Goal: Task Accomplishment & Management: Use online tool/utility

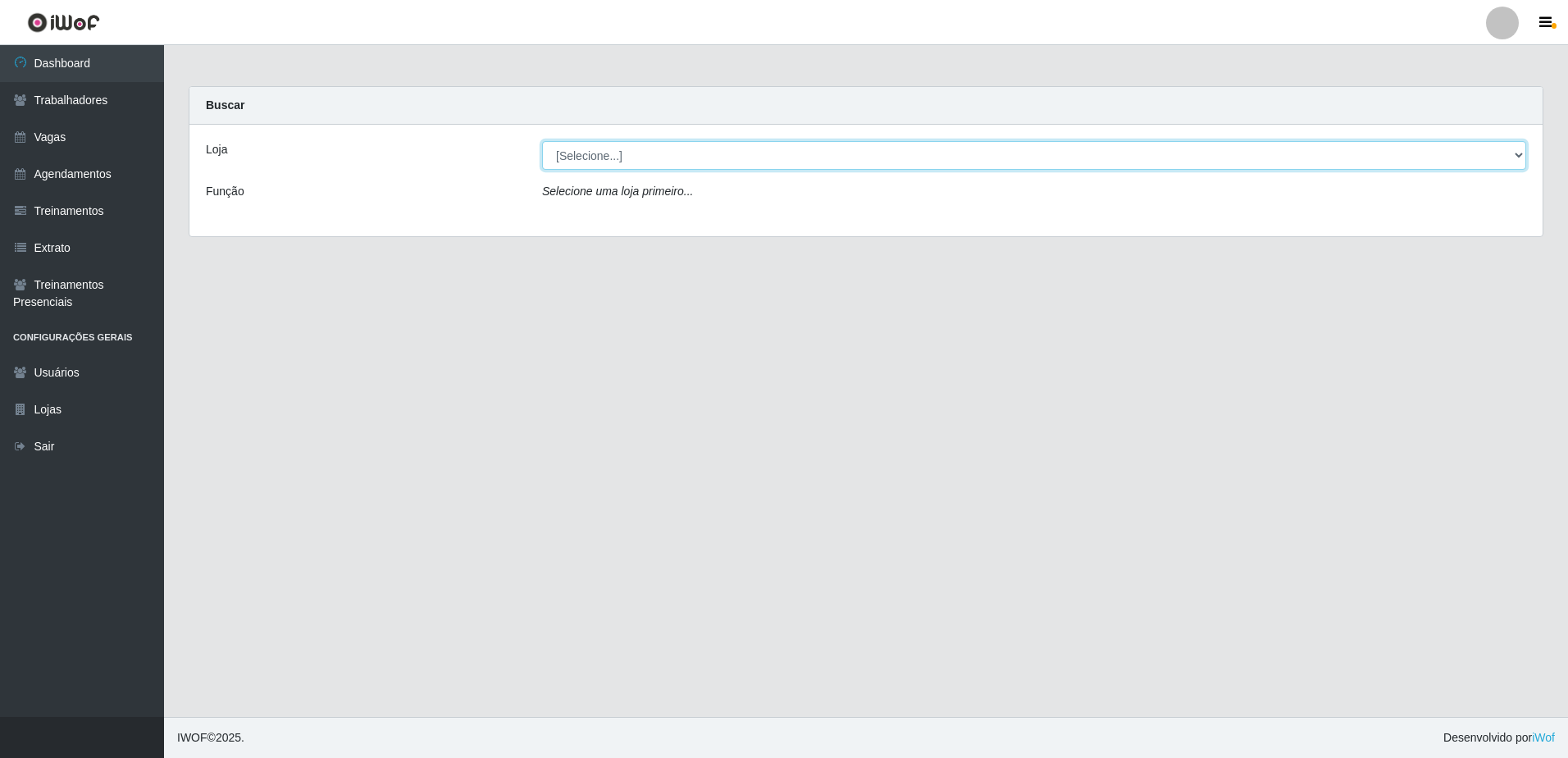
click at [1520, 150] on select "[Selecione...] [GEOGRAPHIC_DATA] - [GEOGRAPHIC_DATA] - [GEOGRAPHIC_DATA] - [GEO…" at bounding box center [1033, 155] width 983 height 29
select select "505"
click at [542, 141] on select "[Selecione...] [GEOGRAPHIC_DATA] - [GEOGRAPHIC_DATA] - [GEOGRAPHIC_DATA] - [GEO…" at bounding box center [1033, 155] width 983 height 29
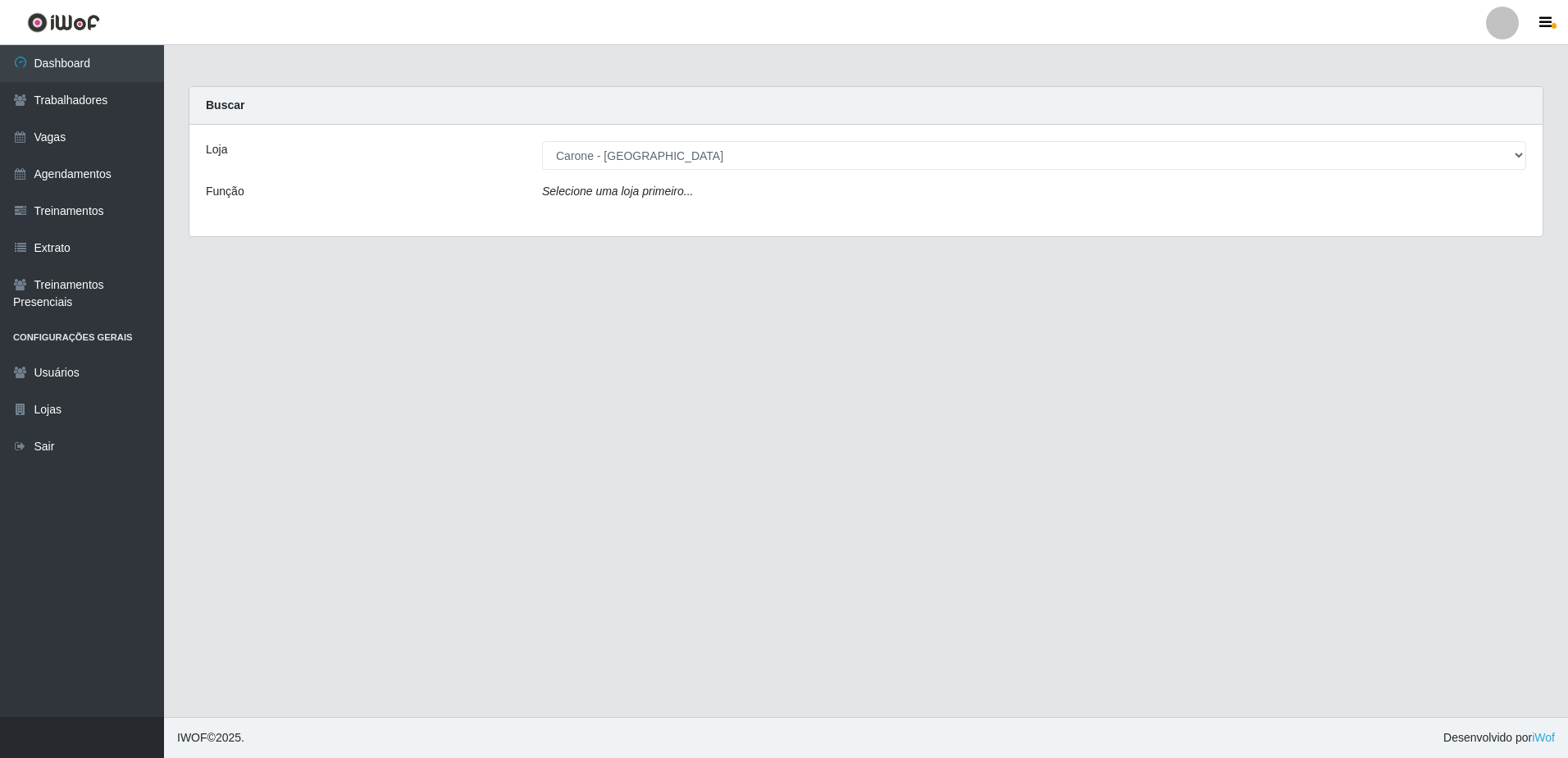
click at [987, 229] on div "Loja [Selecione...] [GEOGRAPHIC_DATA] - [GEOGRAPHIC_DATA] - [GEOGRAPHIC_DATA] -…" at bounding box center [865, 180] width 1353 height 111
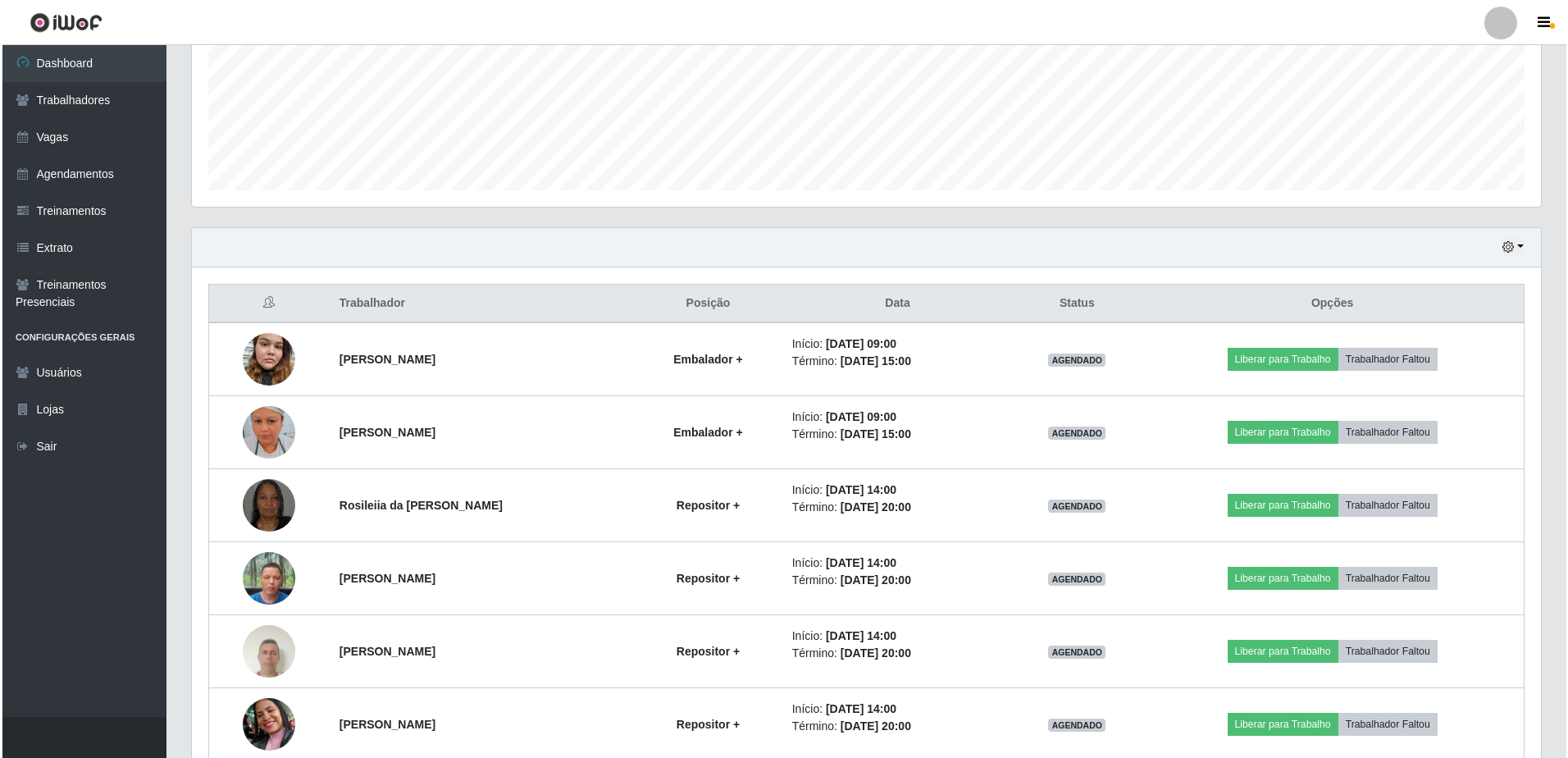
scroll to position [477, 0]
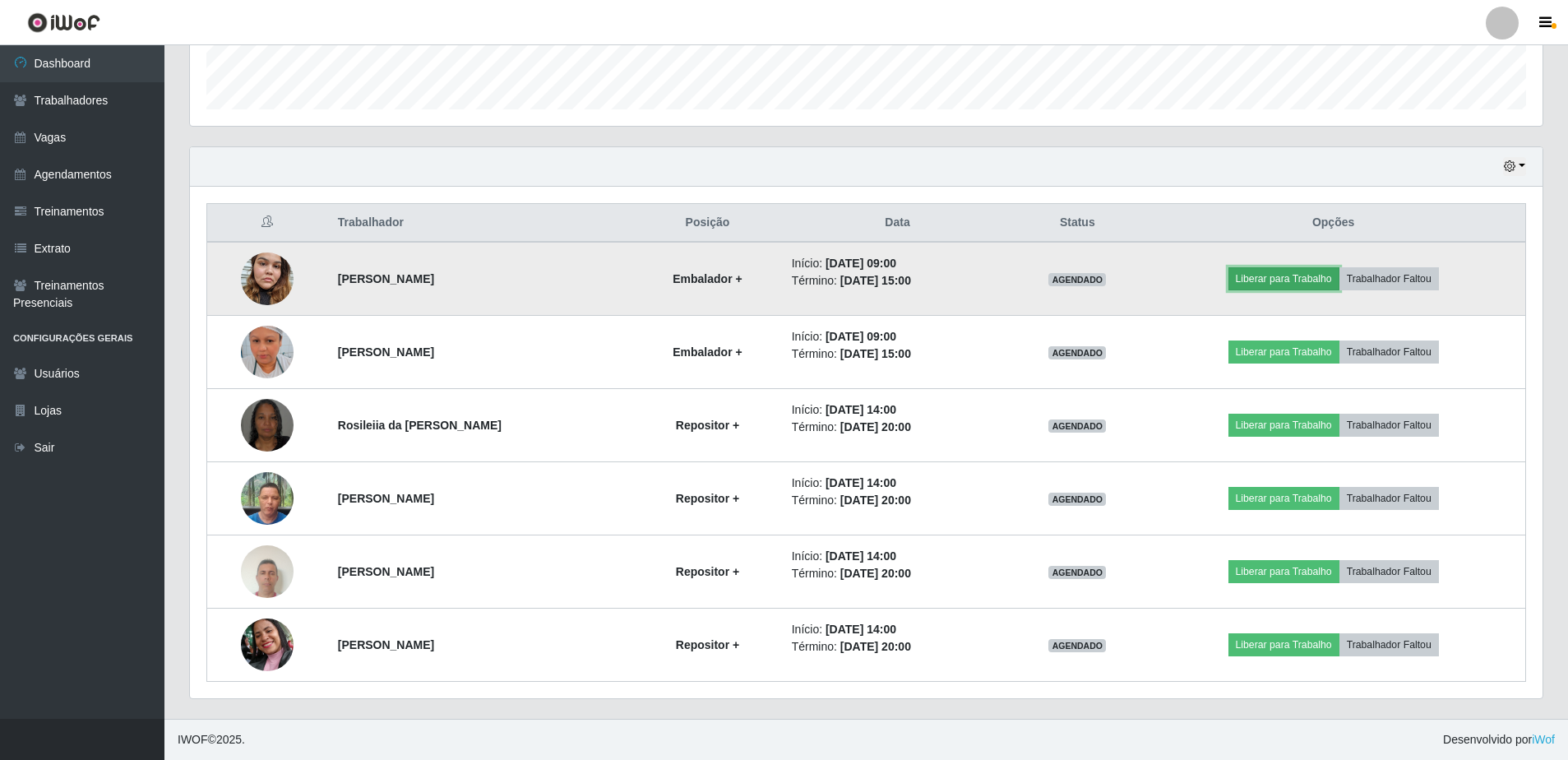
click at [1313, 278] on button "Liberar para Trabalho" at bounding box center [1284, 279] width 111 height 23
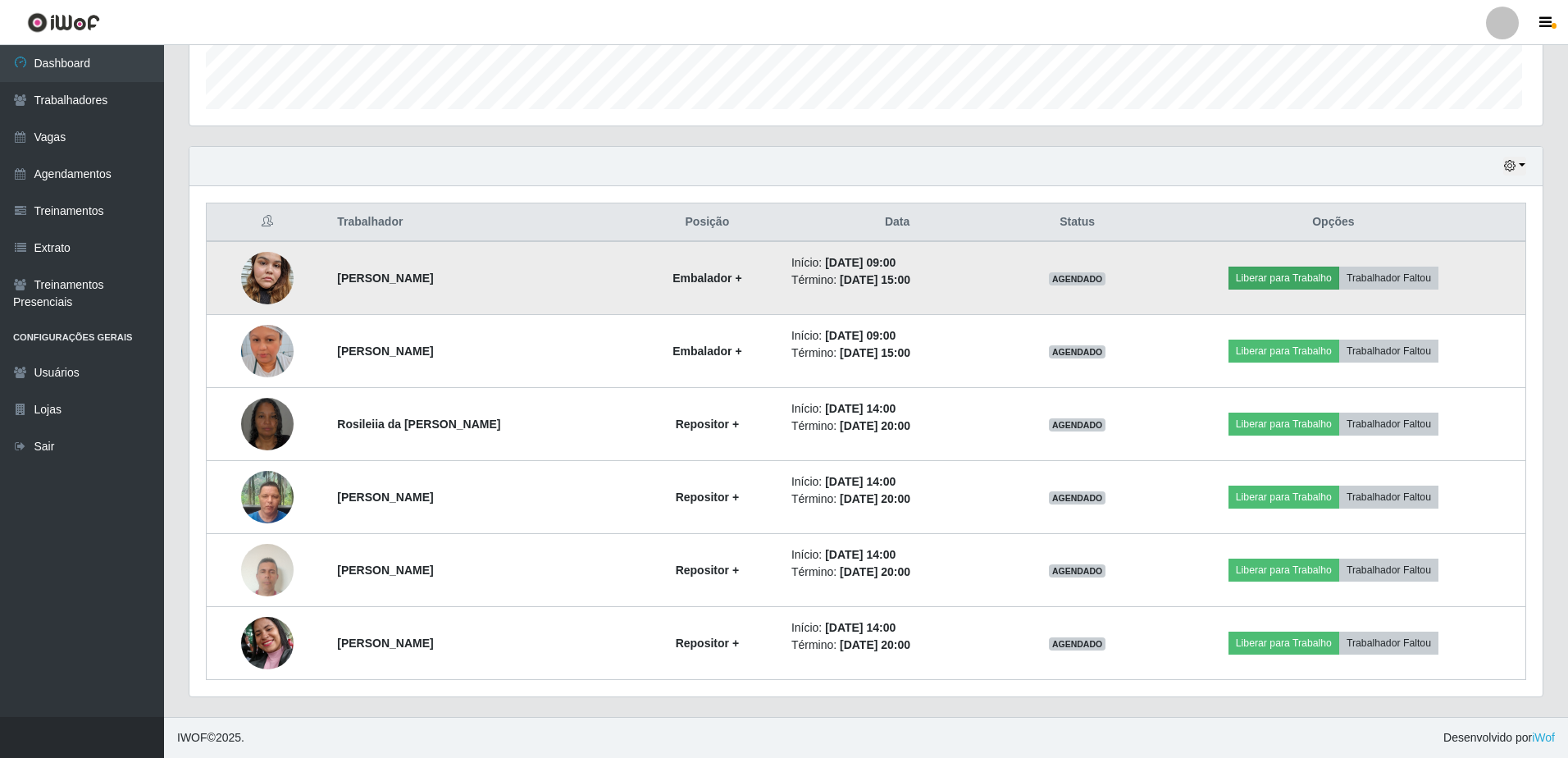
scroll to position [340, 1349]
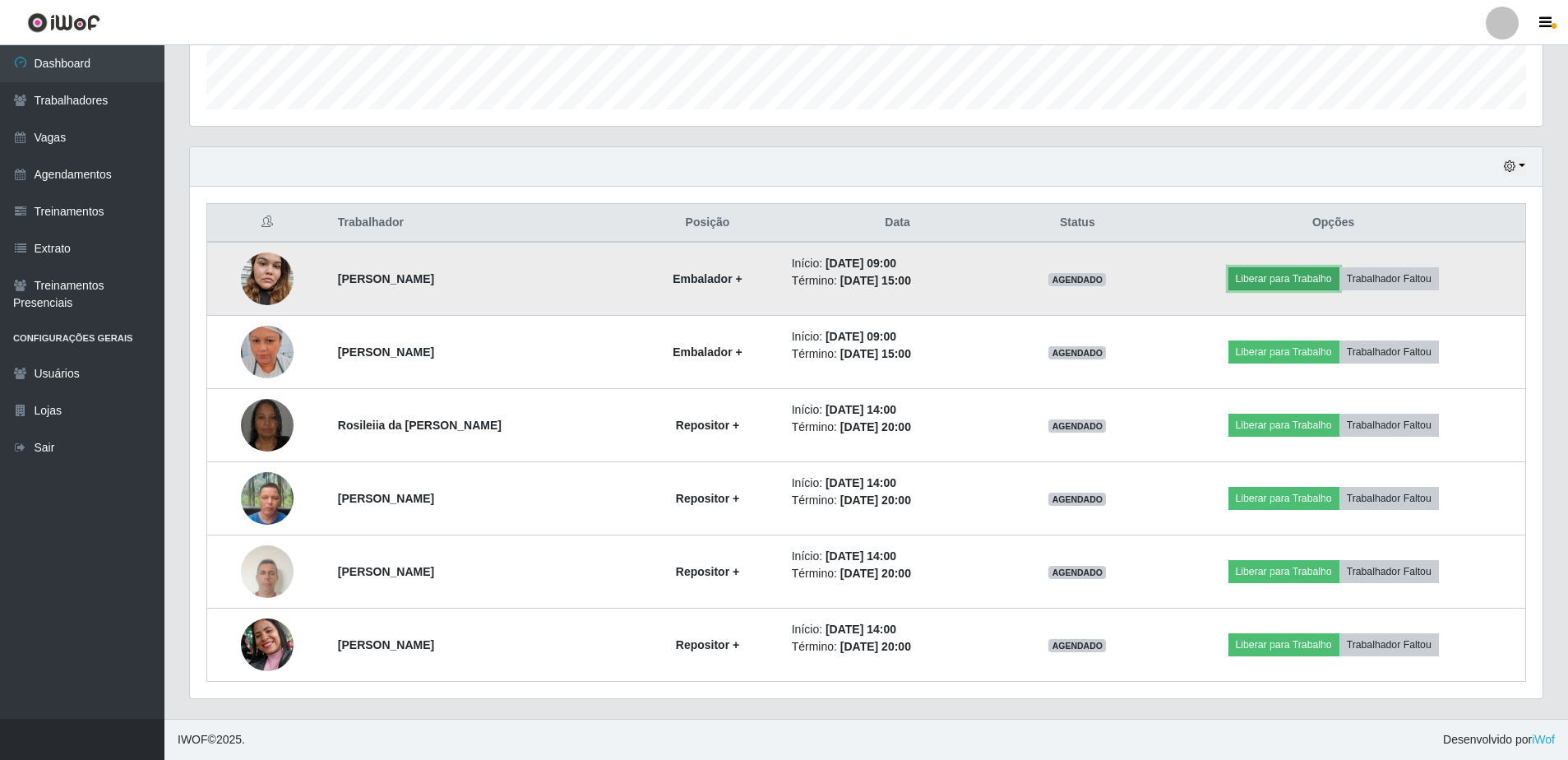
click at [1274, 278] on button "Liberar para Trabalho" at bounding box center [1284, 279] width 111 height 23
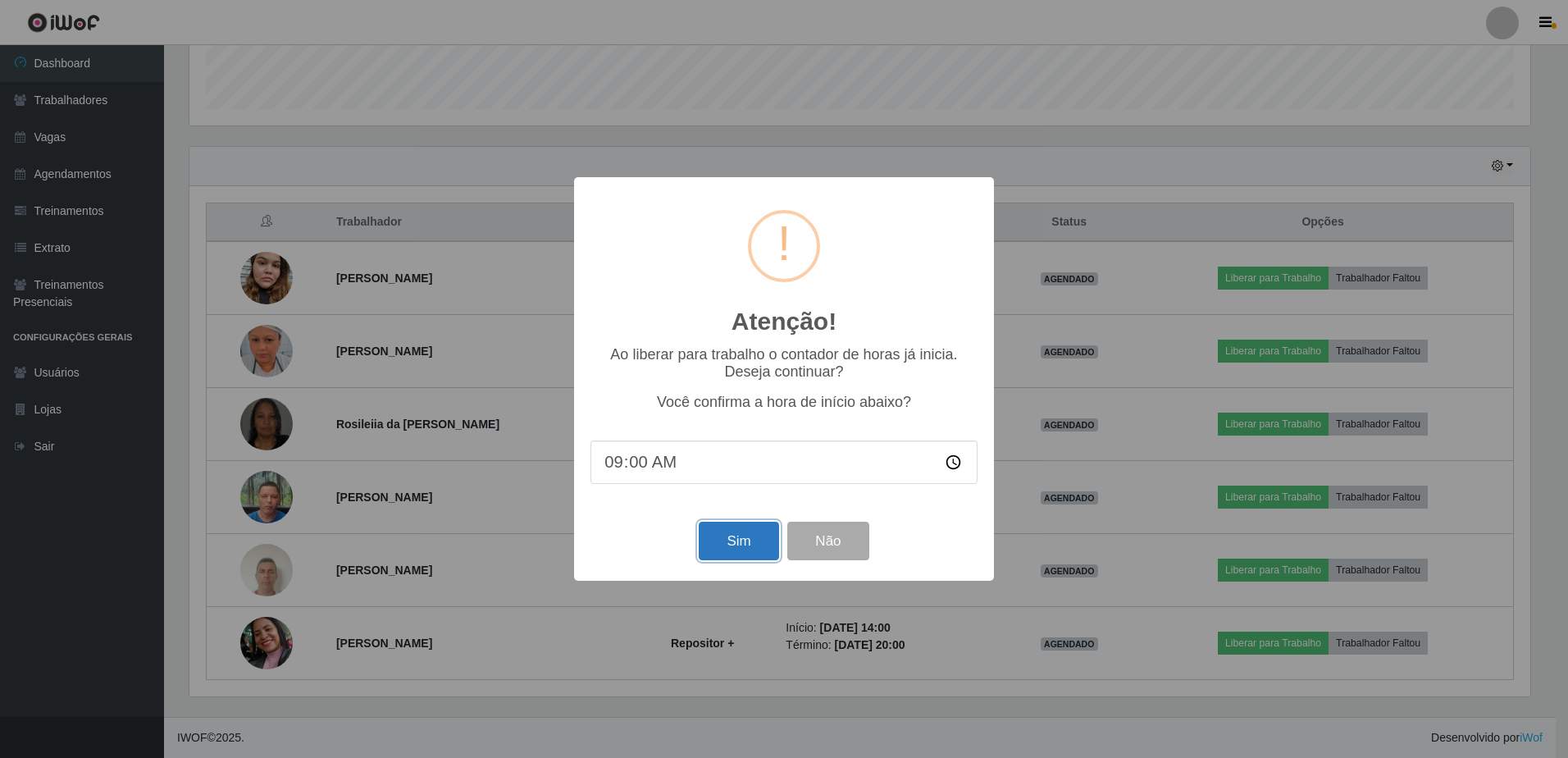
click at [745, 547] on button "Sim" at bounding box center [739, 541] width 80 height 38
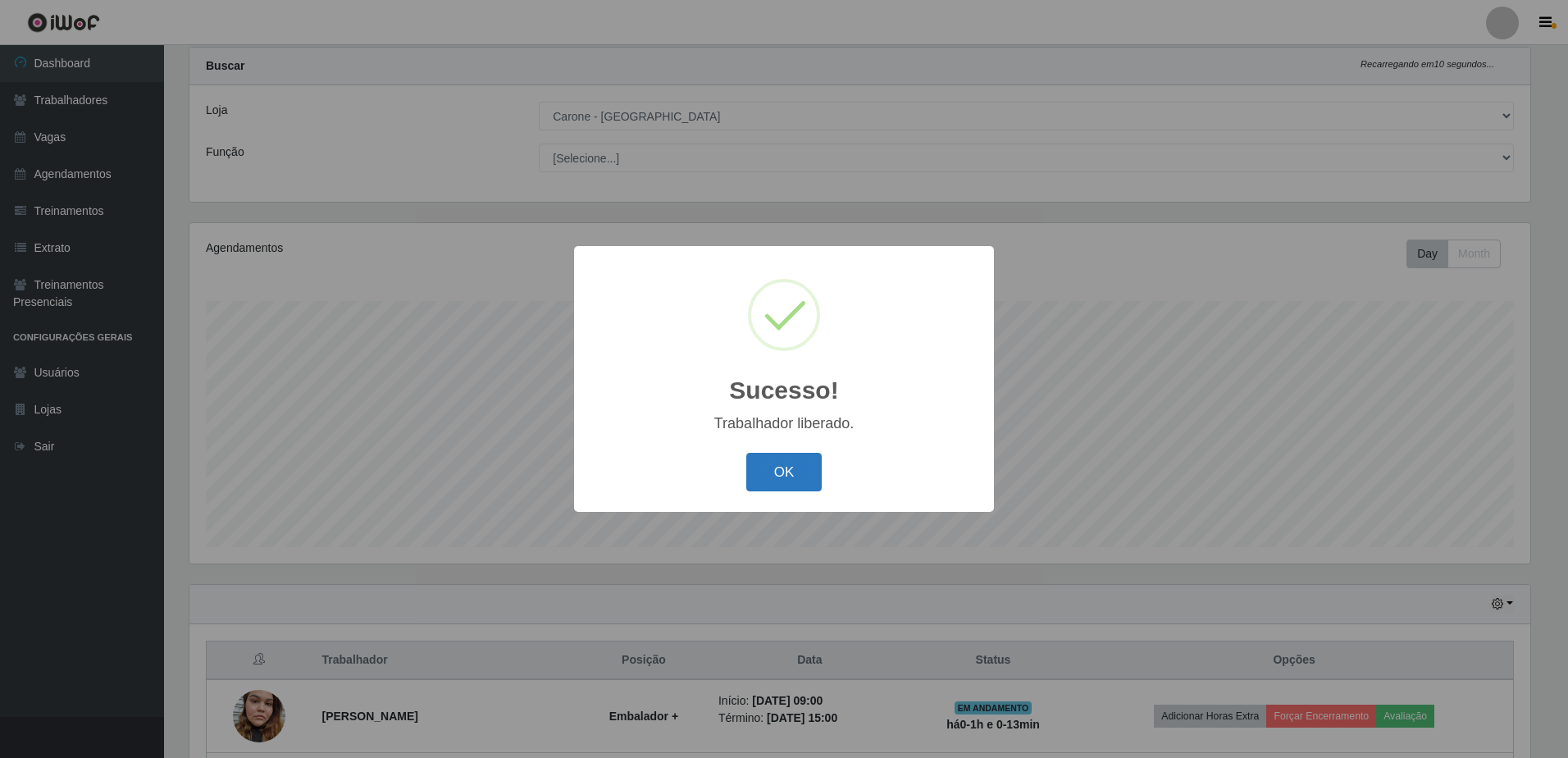
click at [790, 487] on button "OK" at bounding box center [784, 471] width 76 height 38
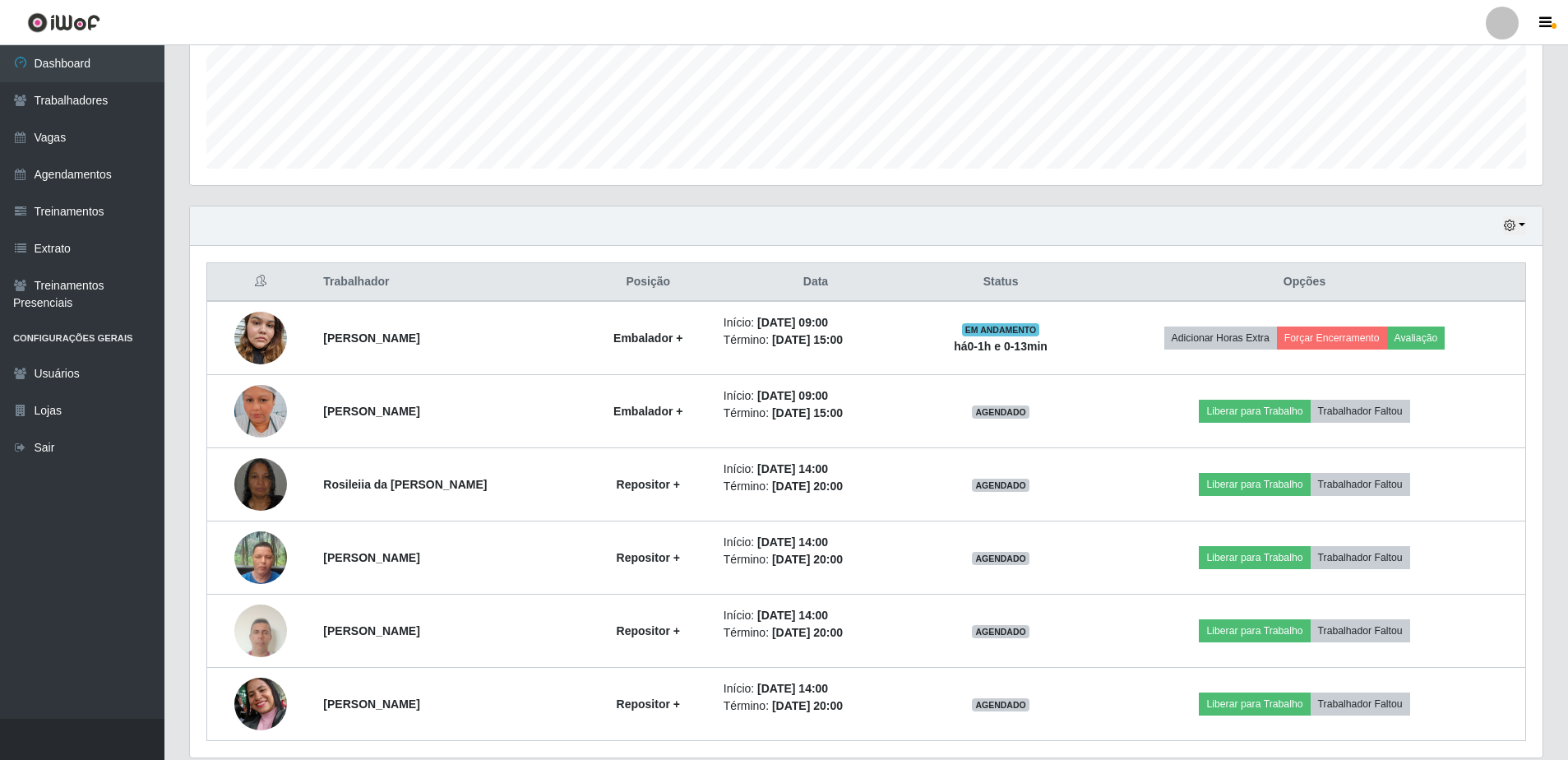
scroll to position [478, 0]
